Goal: Check status

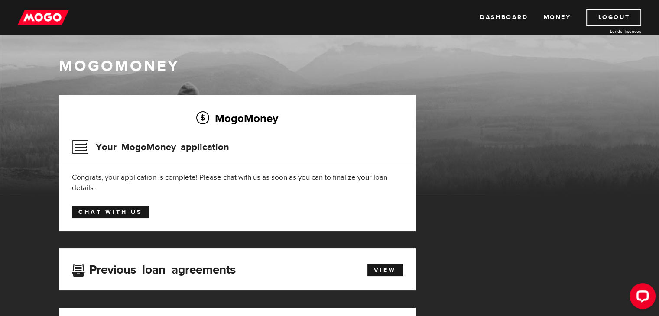
click at [119, 217] on link "Chat with us" at bounding box center [110, 212] width 77 height 12
click at [48, 16] on img at bounding box center [43, 17] width 51 height 16
click at [482, 16] on link "Dashboard" at bounding box center [504, 17] width 48 height 16
click at [47, 14] on img at bounding box center [43, 17] width 51 height 16
click at [79, 128] on div "MogoMoney Your MogoMoney application Congrats, your application is complete! Pl…" at bounding box center [237, 163] width 357 height 136
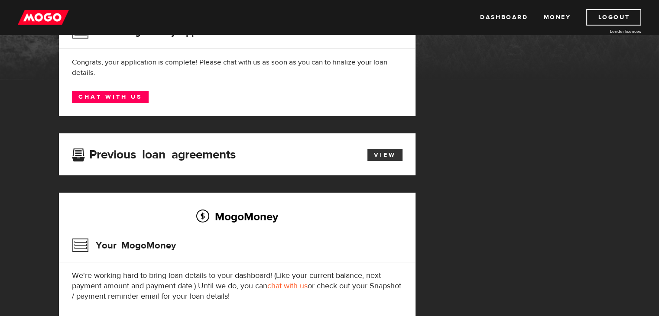
scroll to position [116, 0]
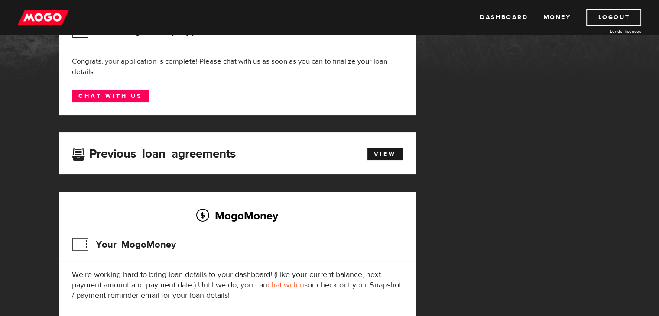
click at [157, 154] on h3 "Previous loan agreements" at bounding box center [154, 152] width 164 height 11
click at [509, 18] on link "Dashboard" at bounding box center [504, 17] width 48 height 16
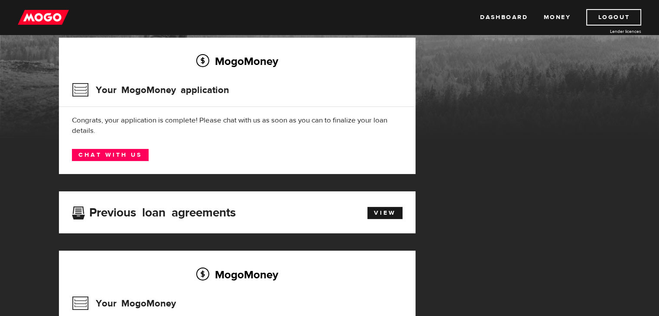
scroll to position [55, 0]
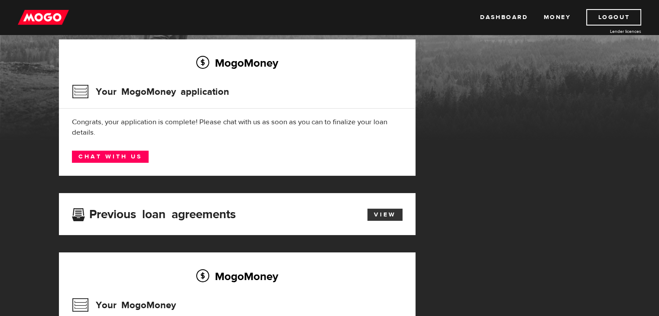
click at [374, 213] on link "View" at bounding box center [384, 215] width 35 height 12
